Goal: Task Accomplishment & Management: Use online tool/utility

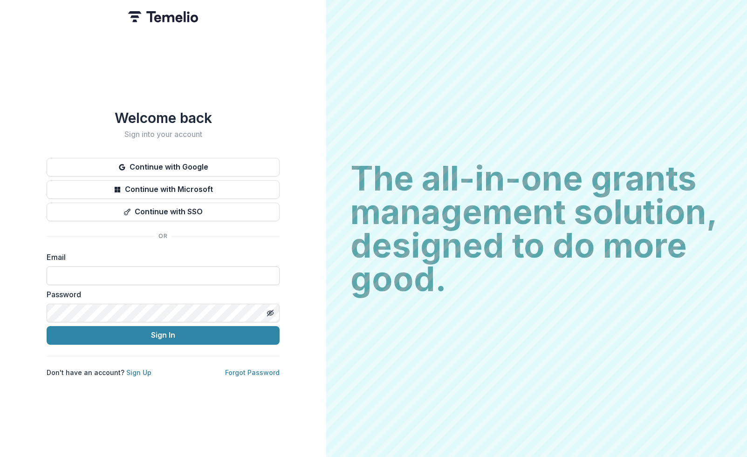
click at [150, 266] on input at bounding box center [163, 275] width 233 height 19
type input "**********"
click at [47, 326] on button "Sign In" at bounding box center [163, 335] width 233 height 19
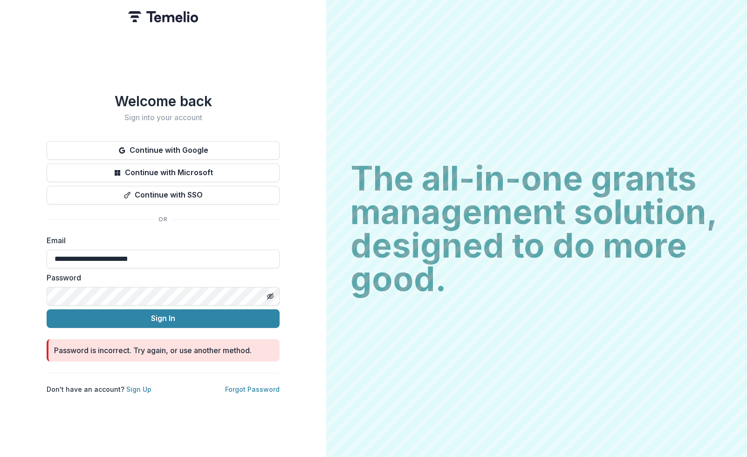
click at [47, 309] on button "Sign In" at bounding box center [163, 318] width 233 height 19
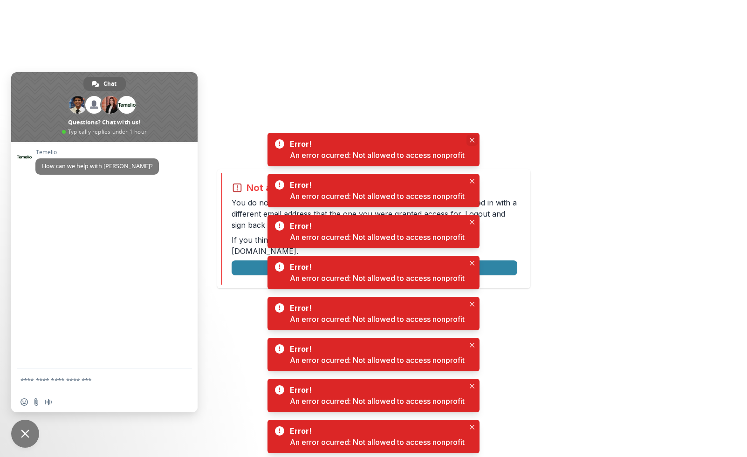
click at [471, 143] on button "Close" at bounding box center [471, 140] width 11 height 11
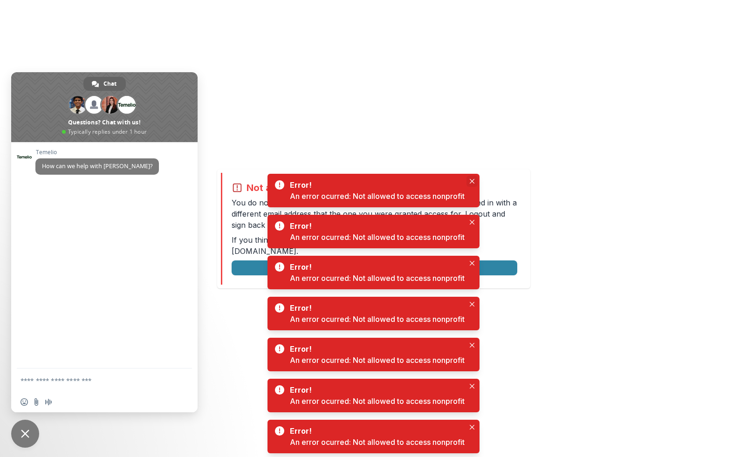
click at [471, 184] on button "Close" at bounding box center [471, 181] width 11 height 11
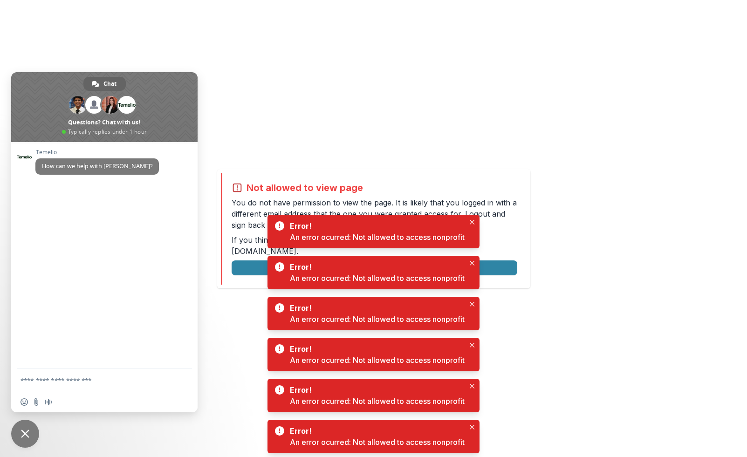
click at [466, 221] on div "Error! An error ocurred: Not allowed to access nonprofit" at bounding box center [373, 232] width 212 height 34
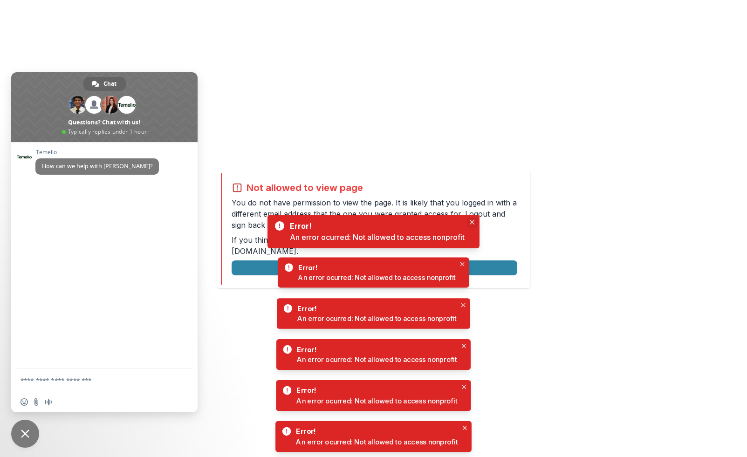
click at [470, 222] on button "Close" at bounding box center [471, 222] width 11 height 11
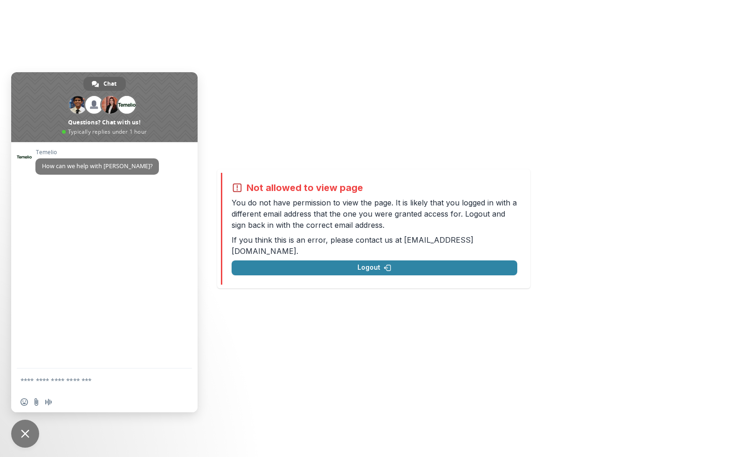
click at [21, 435] on span "Close chat" at bounding box center [25, 433] width 8 height 8
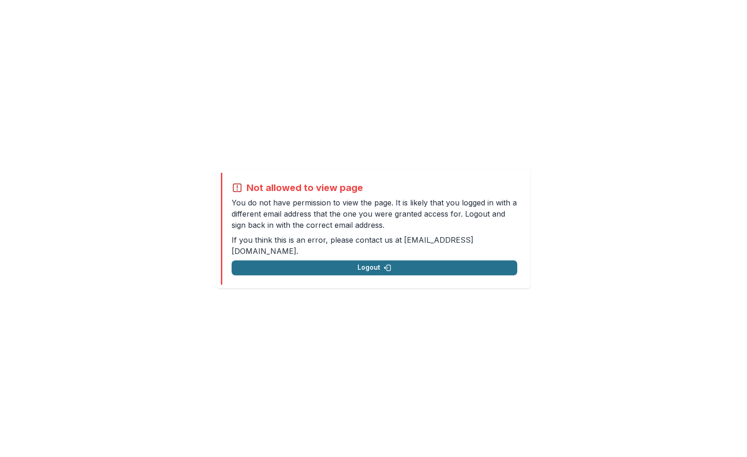
click at [330, 265] on button "Logout" at bounding box center [374, 267] width 286 height 15
